Goal: Task Accomplishment & Management: Use online tool/utility

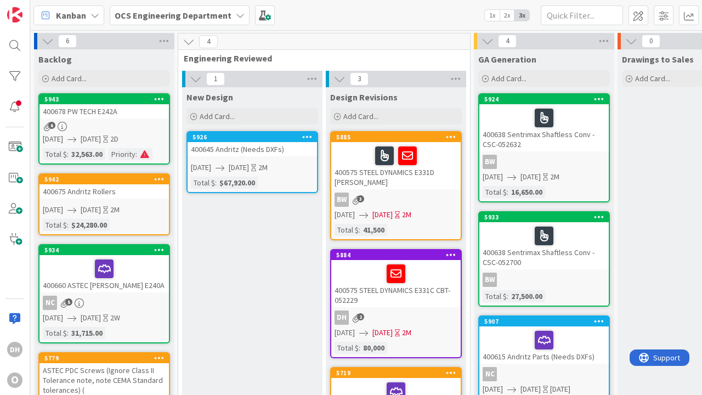
click at [121, 194] on div "400675 Andritz Rollers" at bounding box center [104, 191] width 129 height 14
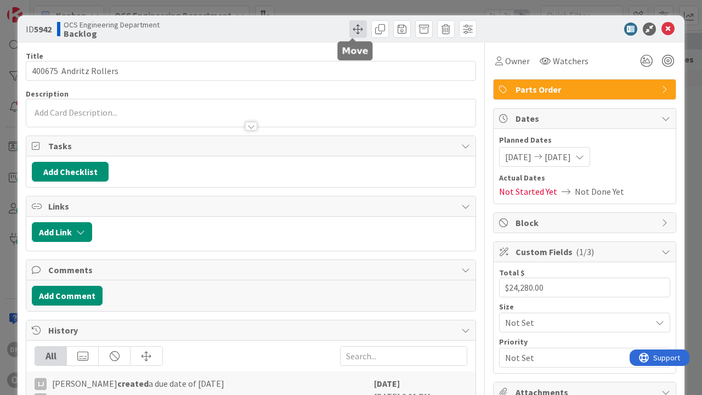
click at [354, 32] on span at bounding box center [359, 29] width 18 height 18
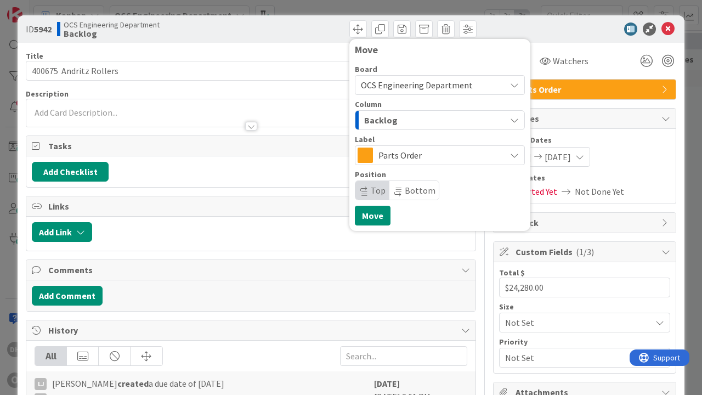
click at [404, 122] on div "Backlog" at bounding box center [434, 120] width 144 height 18
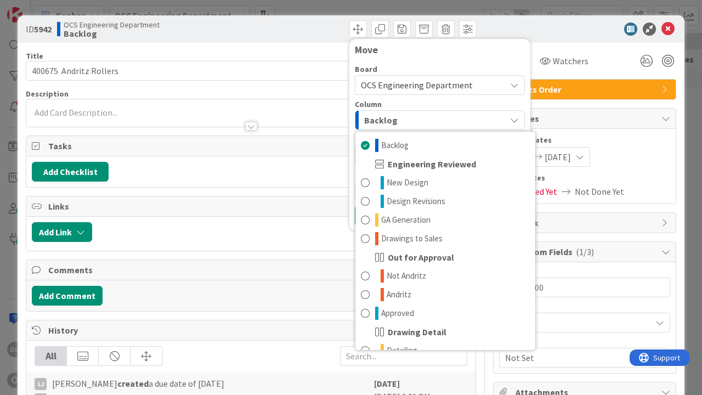
scroll to position [145, 0]
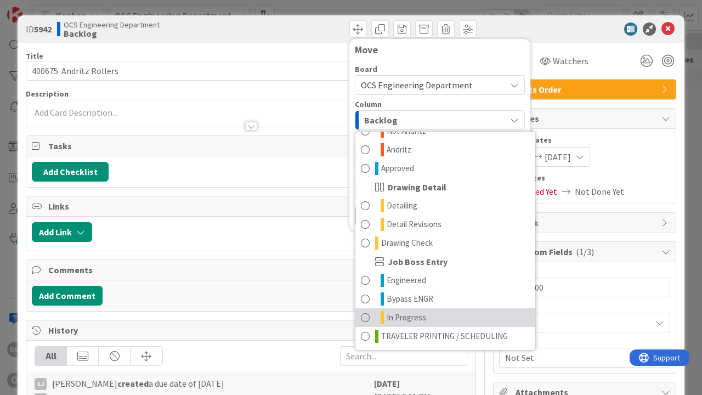
click at [410, 314] on span "In Progress" at bounding box center [407, 317] width 40 height 13
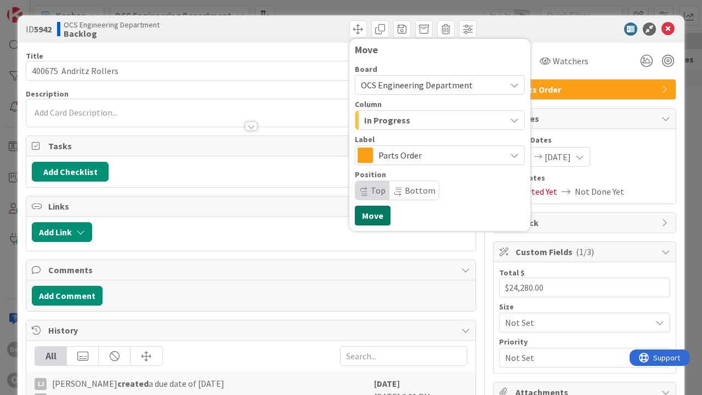
click at [366, 219] on button "Move" at bounding box center [373, 216] width 36 height 20
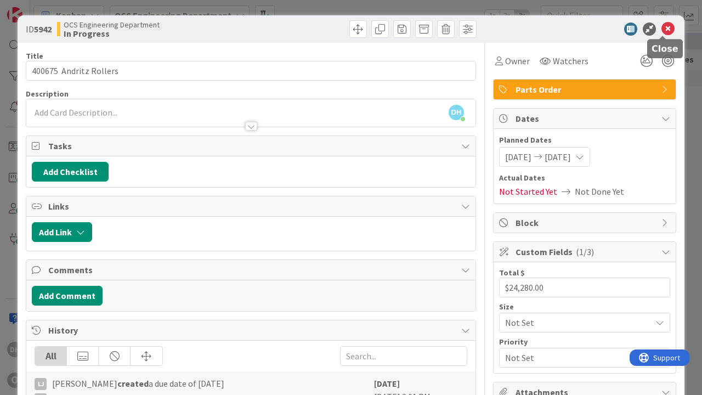
click at [667, 32] on icon at bounding box center [668, 28] width 13 height 13
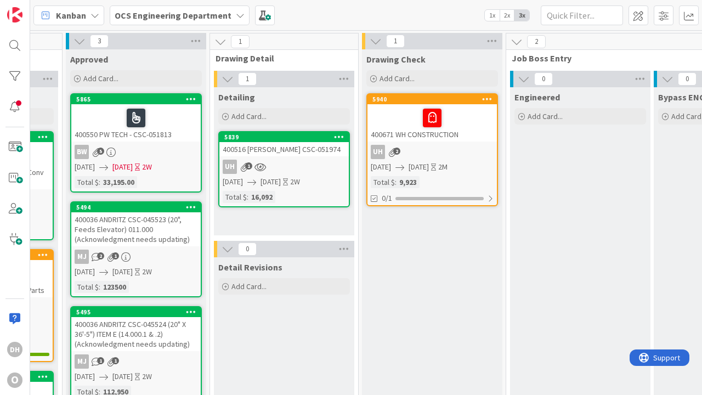
scroll to position [0, 1299]
